Goal: Task Accomplishment & Management: Use online tool/utility

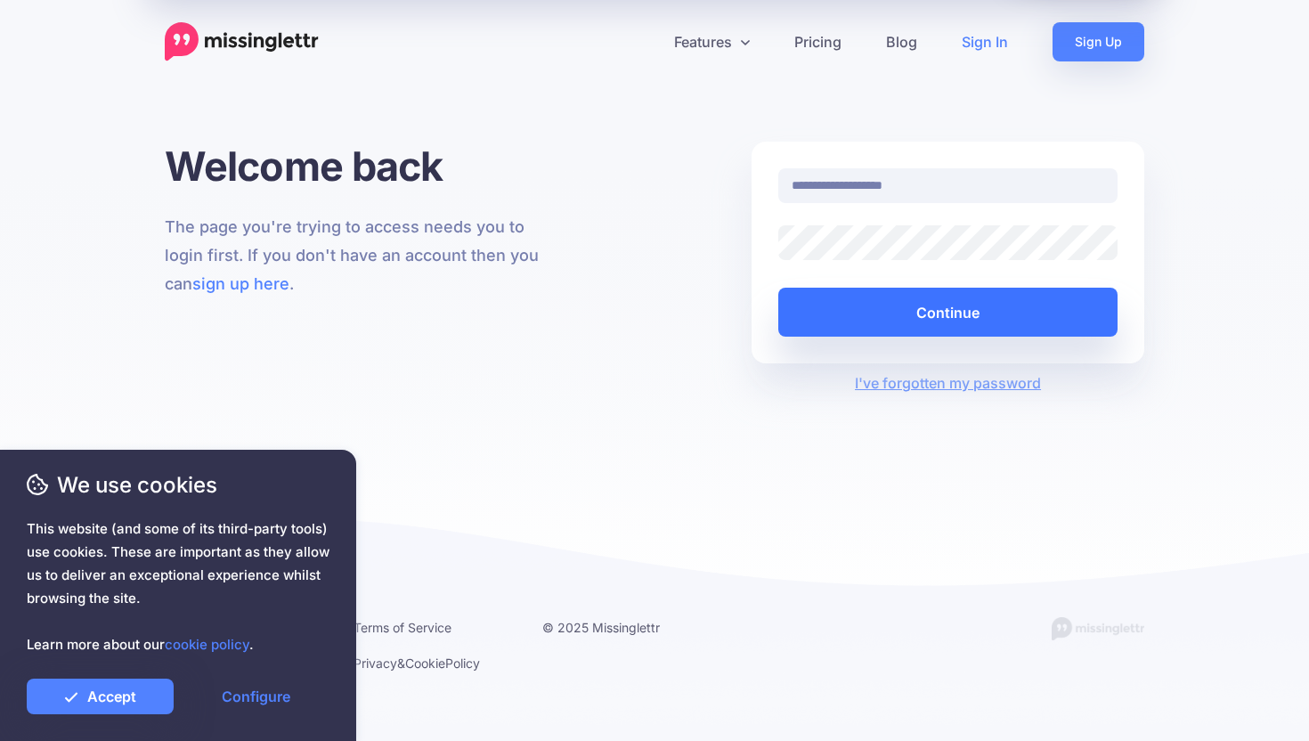
click at [863, 291] on button "Continue" at bounding box center [947, 312] width 339 height 49
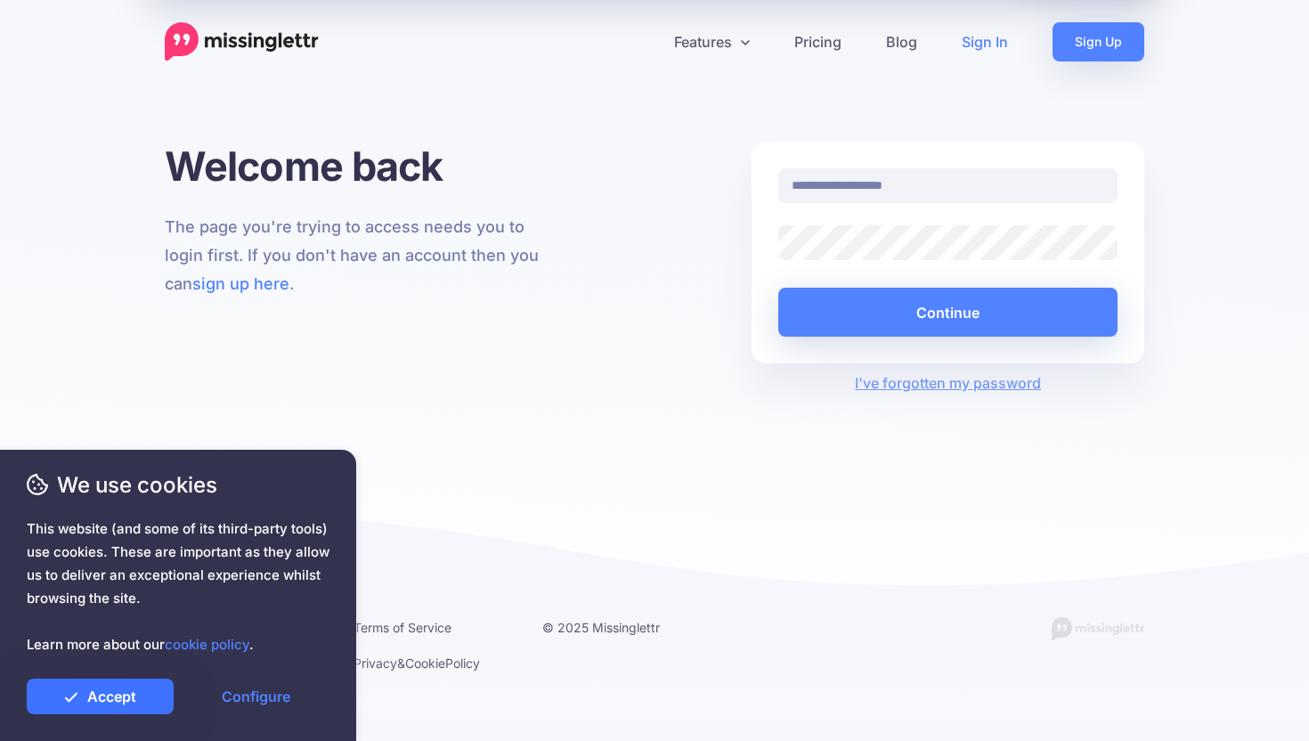
click at [131, 701] on link "Accept" at bounding box center [100, 697] width 147 height 36
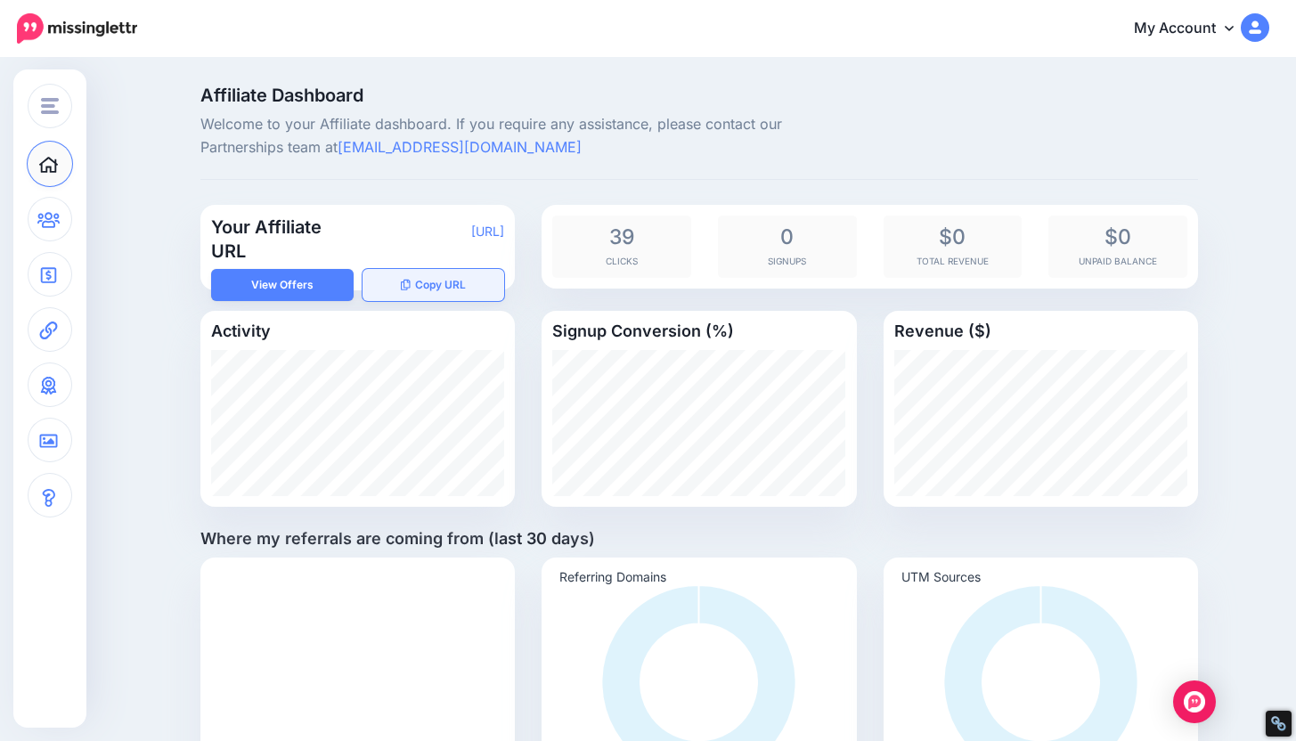
click at [444, 282] on button "Copy URL" at bounding box center [433, 285] width 143 height 32
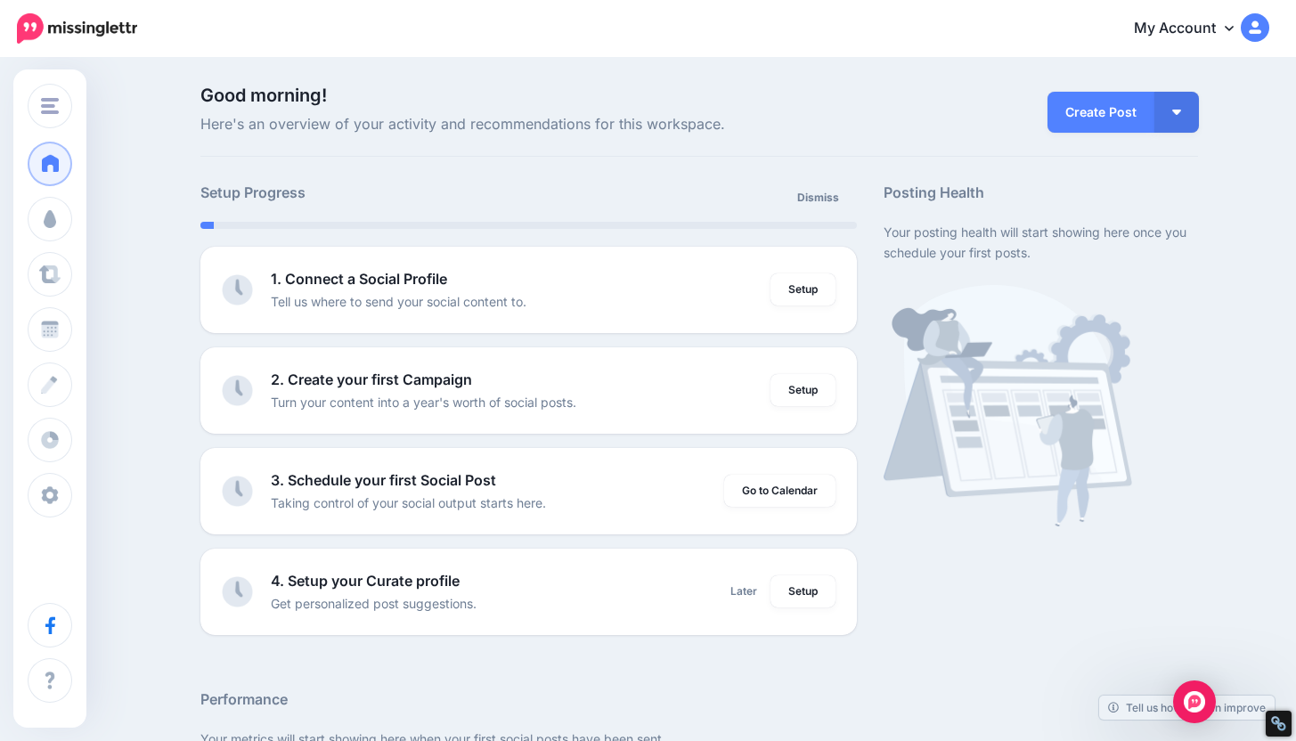
drag, startPoint x: 1205, startPoint y: 24, endPoint x: 735, endPoint y: 0, distance: 470.9
